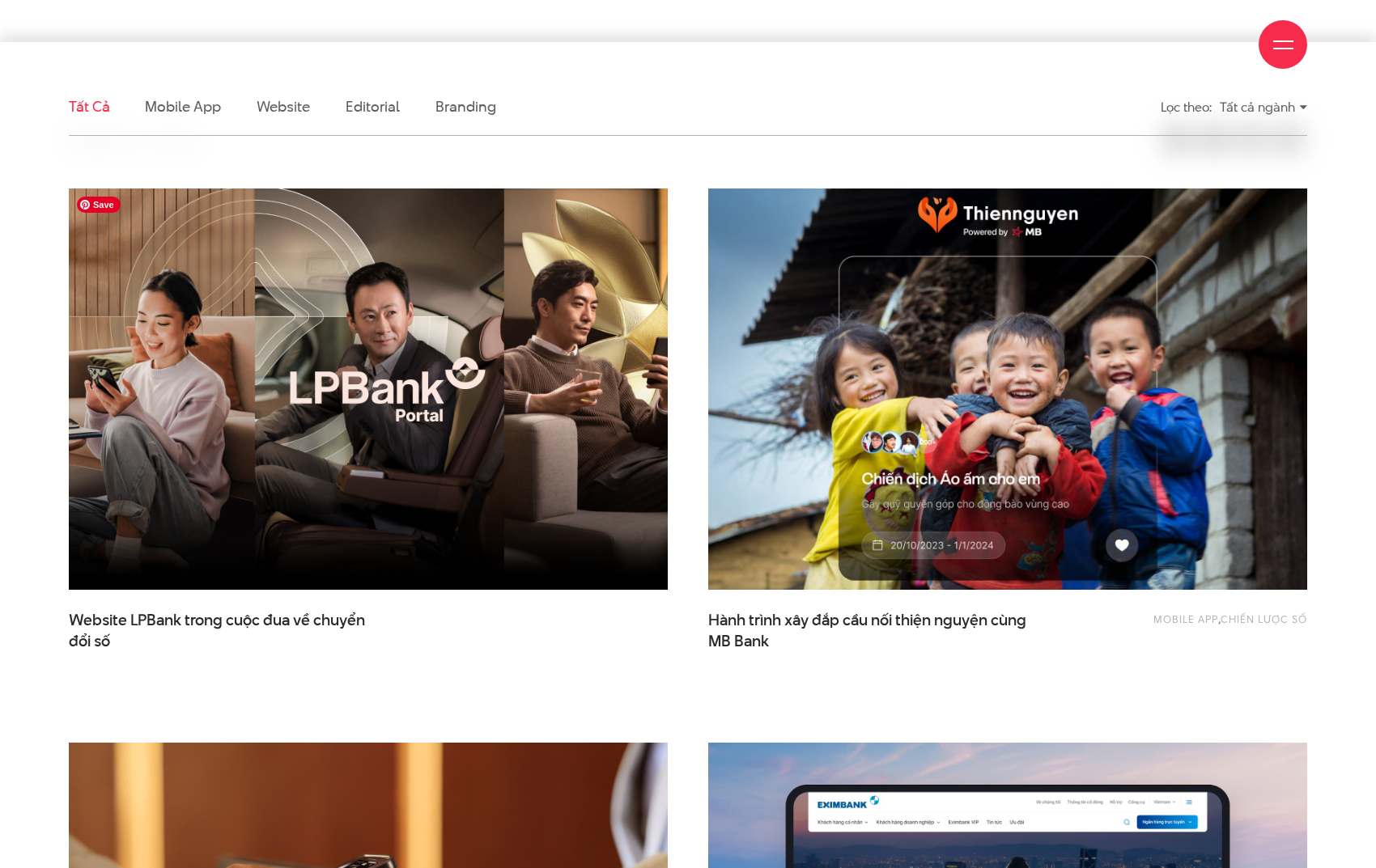
scroll to position [455, 0]
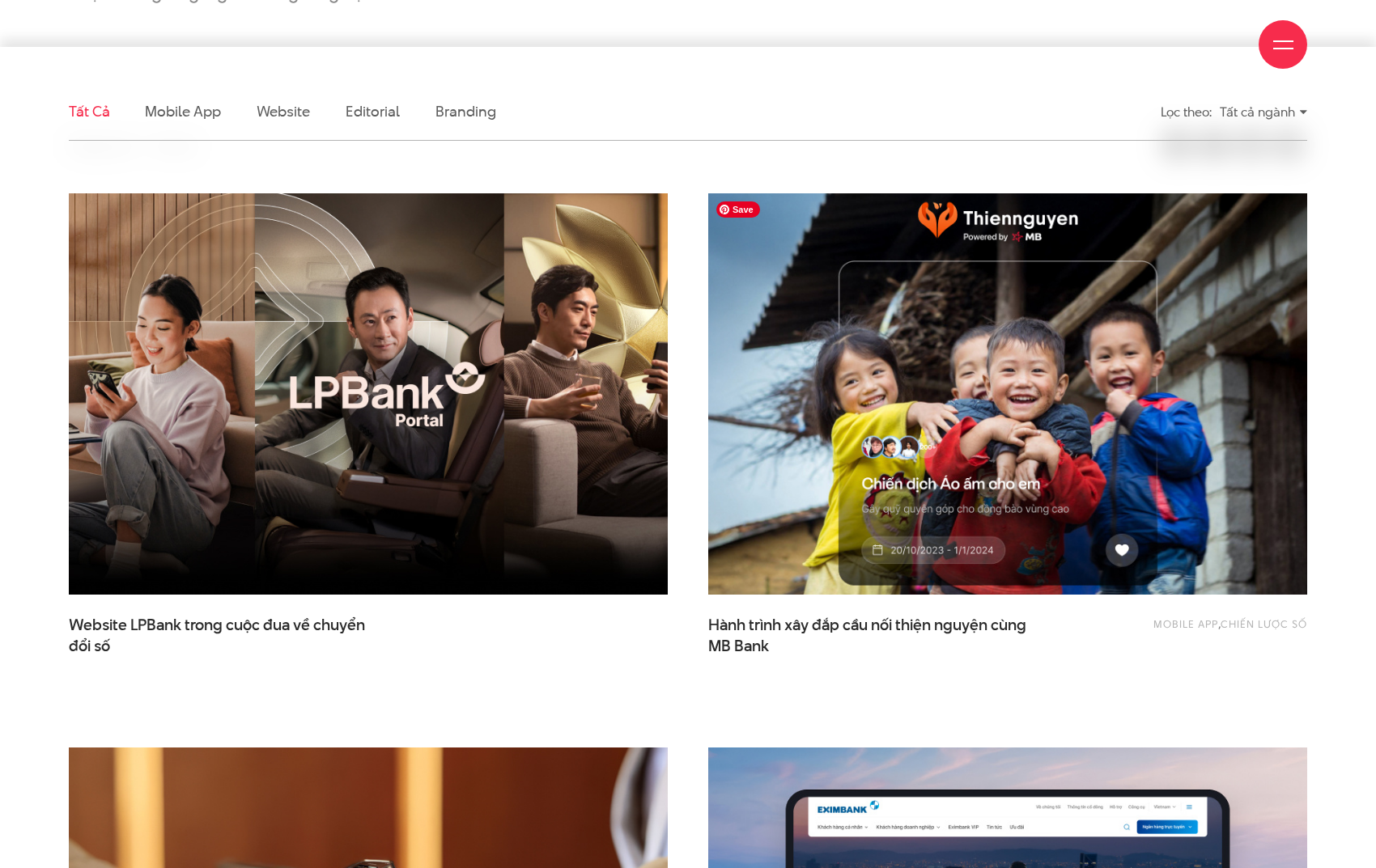
click at [982, 410] on img at bounding box center [1007, 394] width 659 height 441
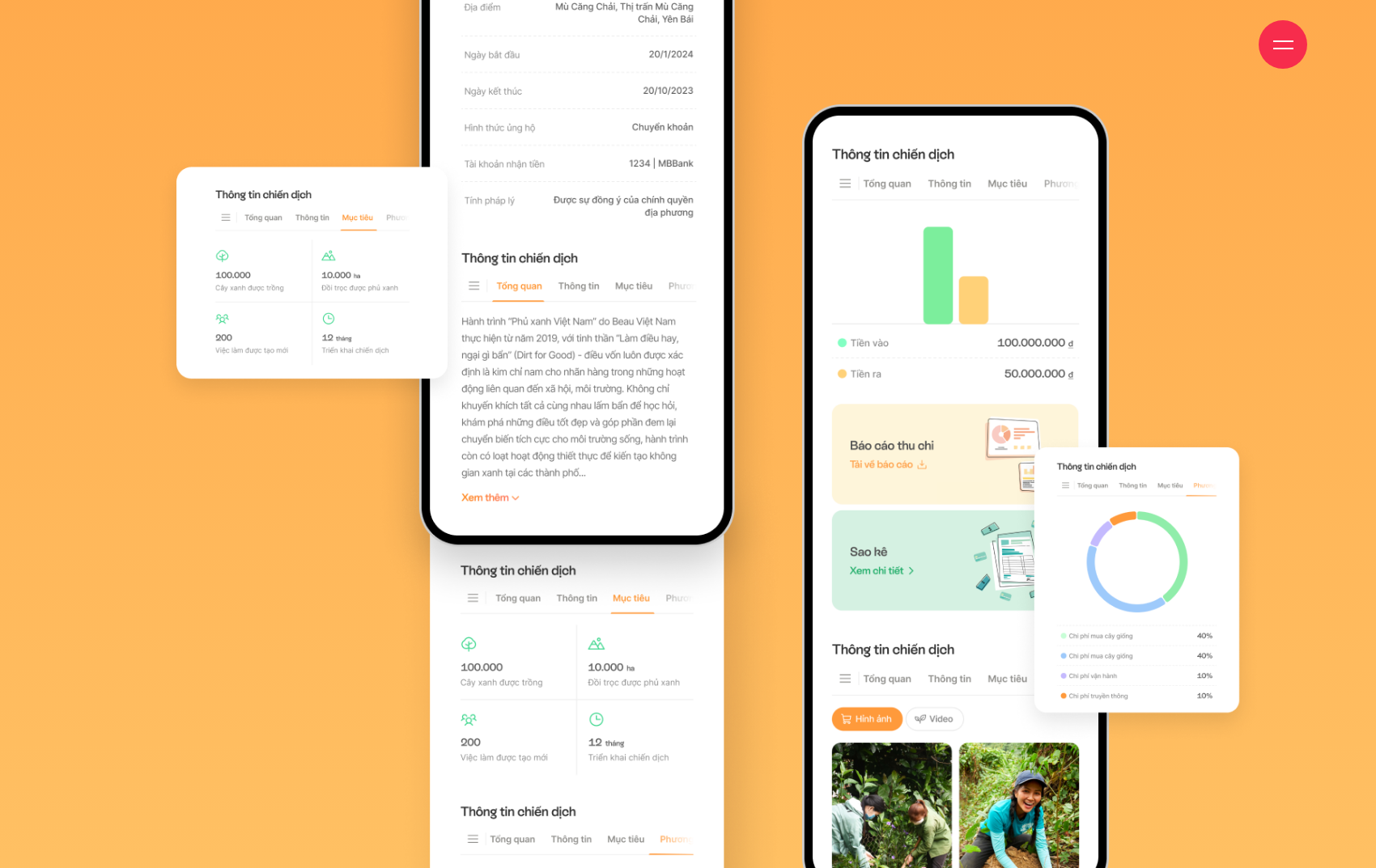
scroll to position [11742, 0]
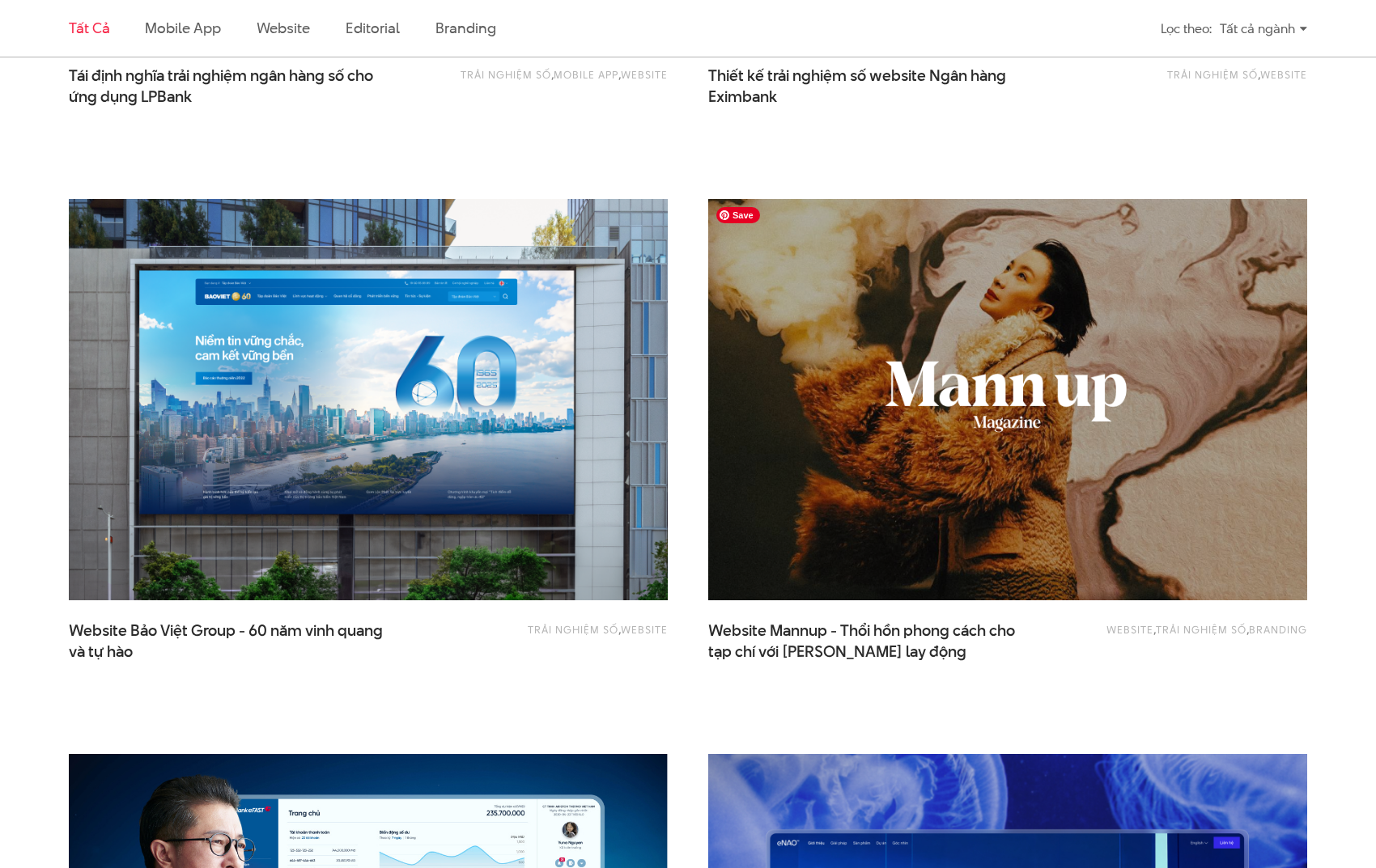
scroll to position [1733, 0]
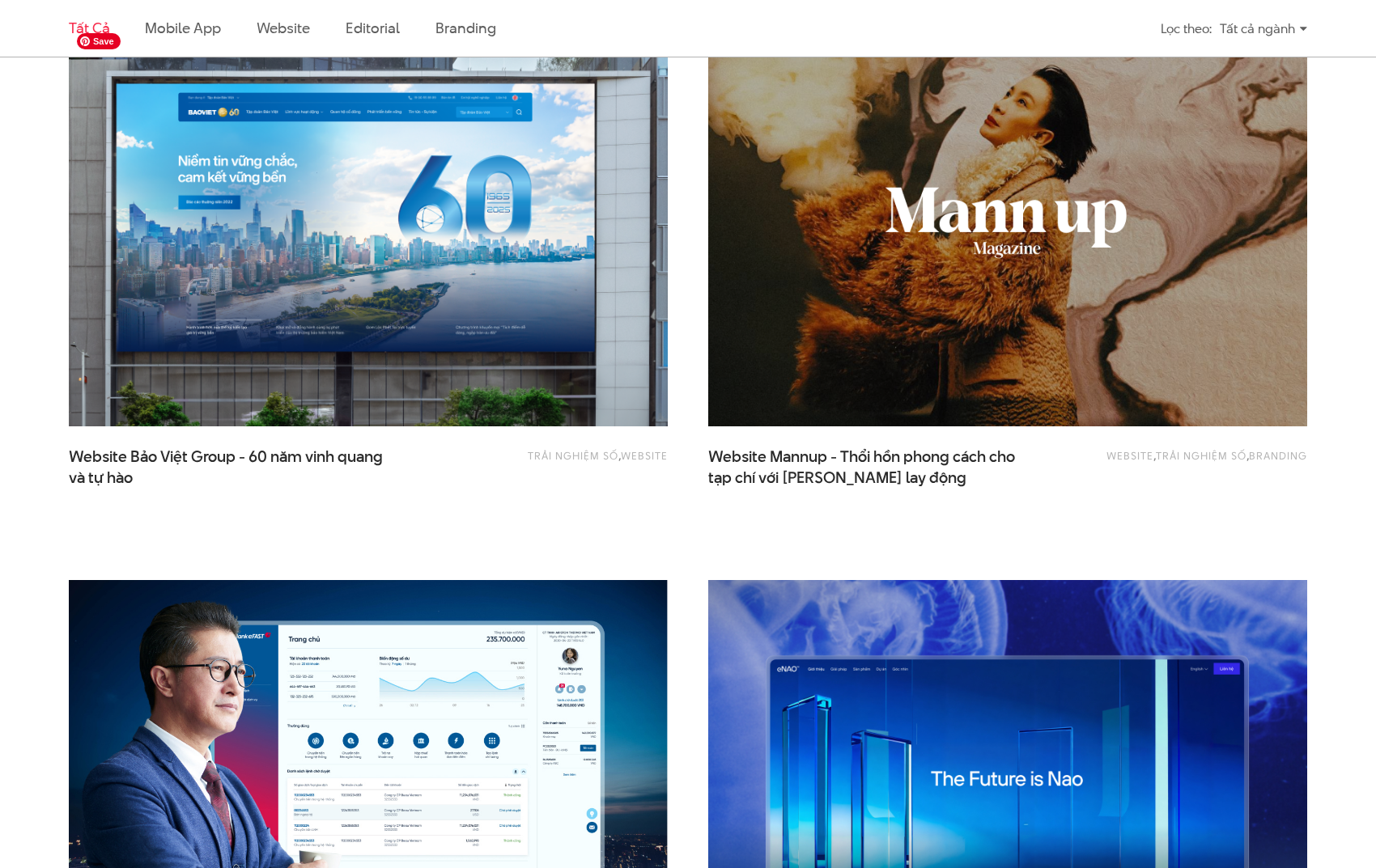
click at [513, 397] on img at bounding box center [368, 225] width 659 height 441
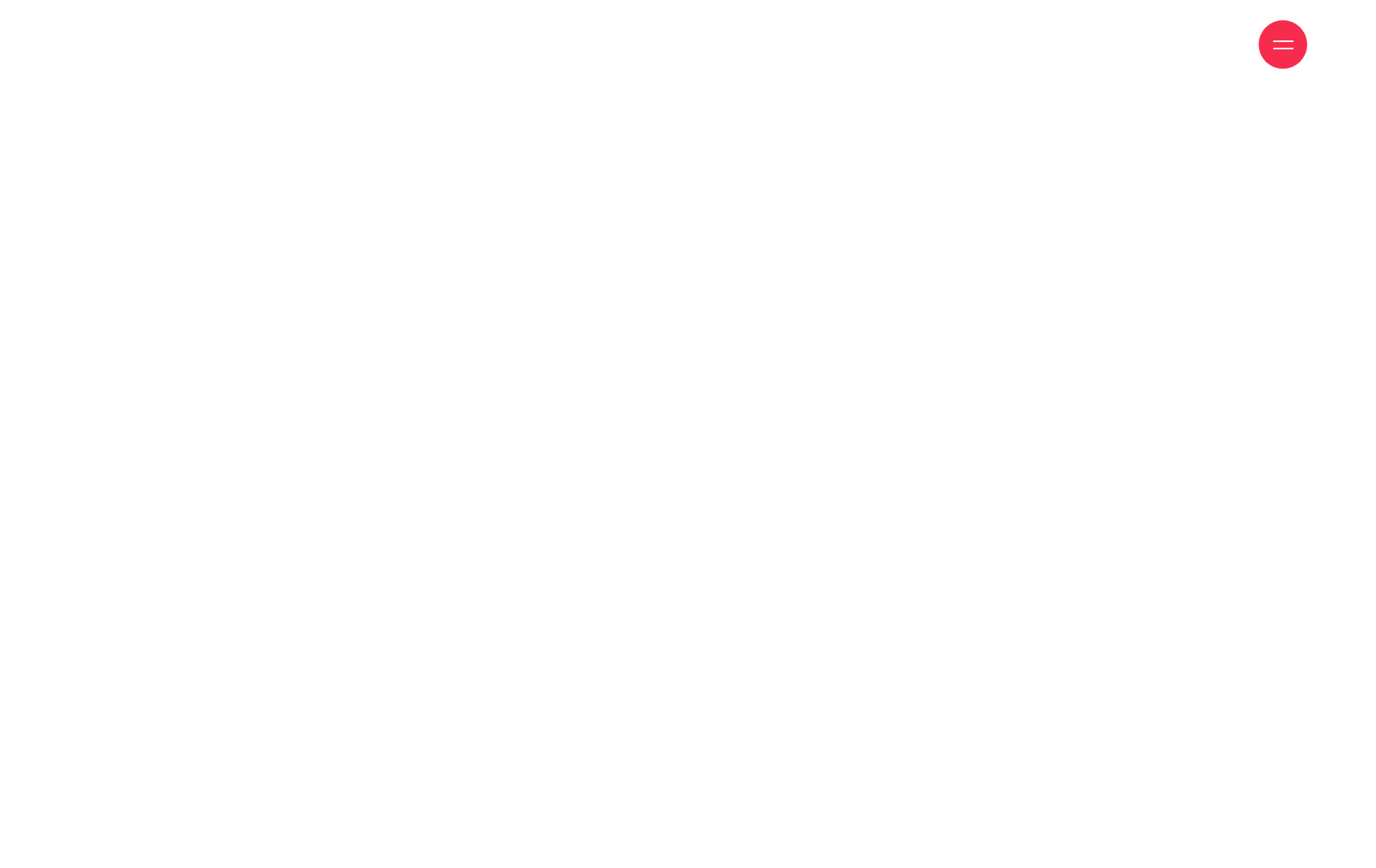
scroll to position [4713, 0]
